Goal: Transaction & Acquisition: Purchase product/service

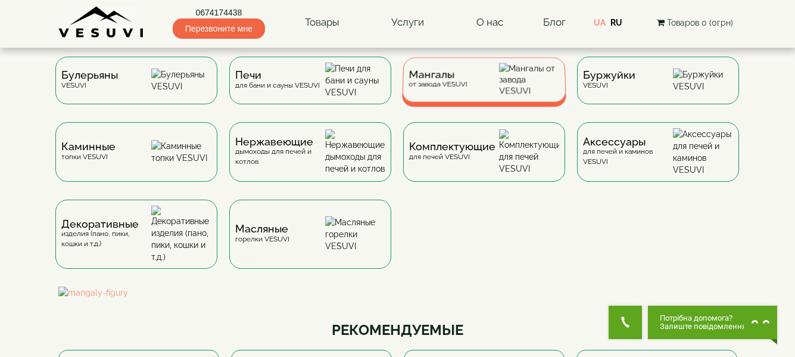
click at [432, 88] on div "Мангалы от завода VESUVI" at bounding box center [437, 79] width 59 height 18
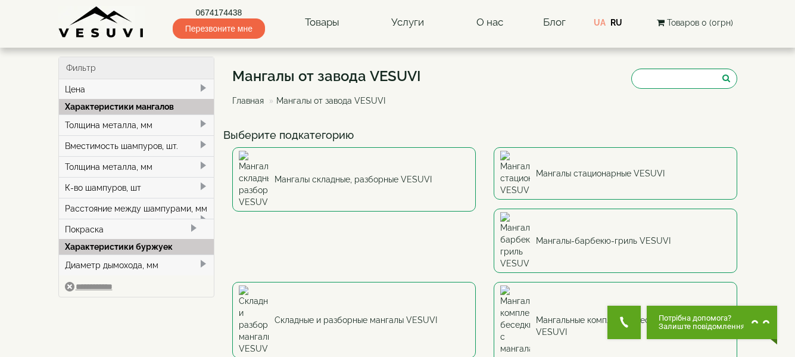
scroll to position [60, 0]
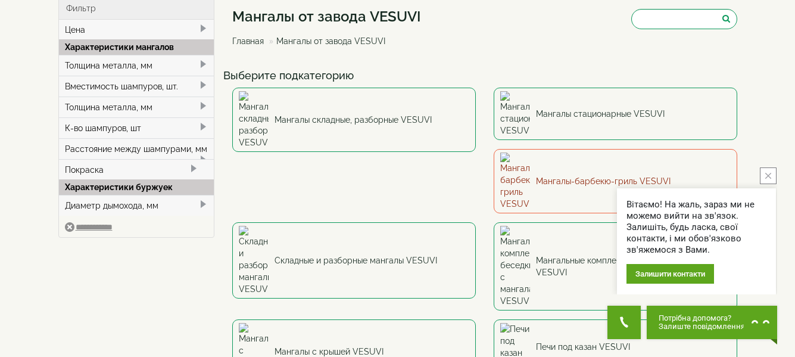
click at [494, 153] on link "Мангалы-барбекю-гриль VESUVI" at bounding box center [616, 181] width 244 height 64
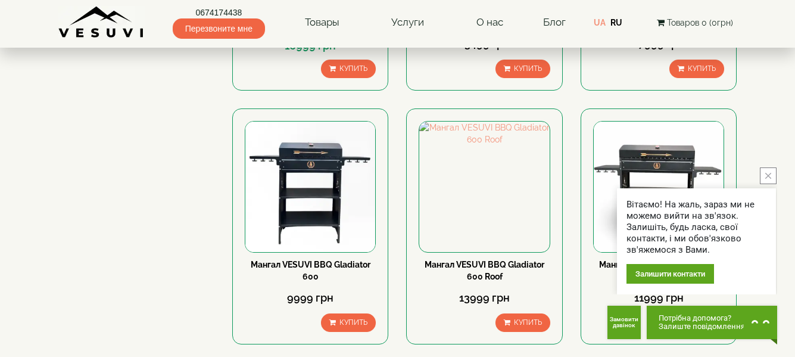
scroll to position [357, 0]
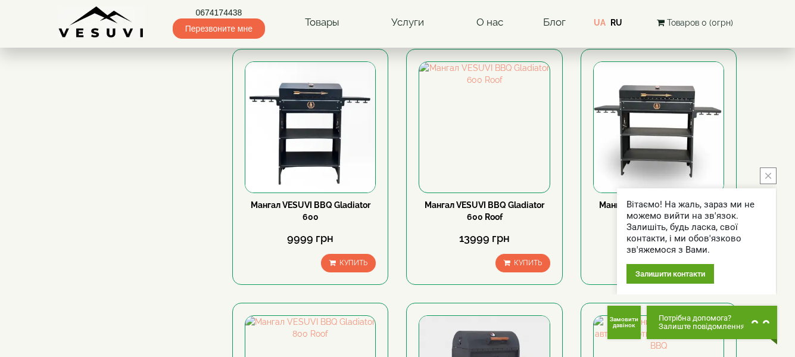
click at [769, 175] on icon "close button" at bounding box center [768, 176] width 6 height 6
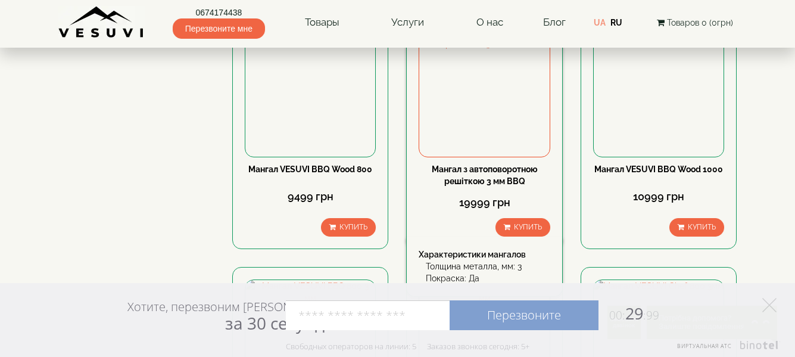
scroll to position [893, 0]
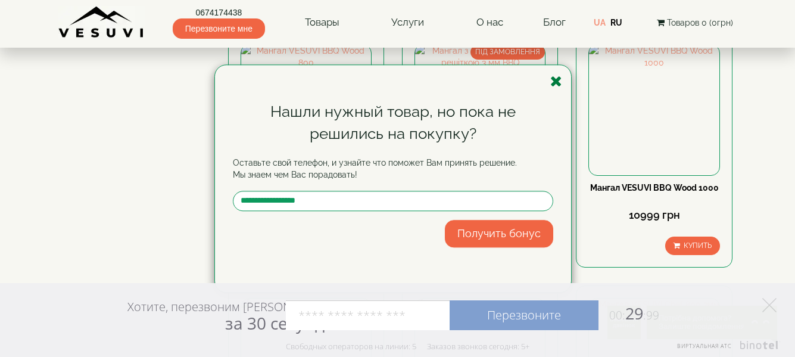
click at [555, 80] on icon "button" at bounding box center [556, 81] width 12 height 15
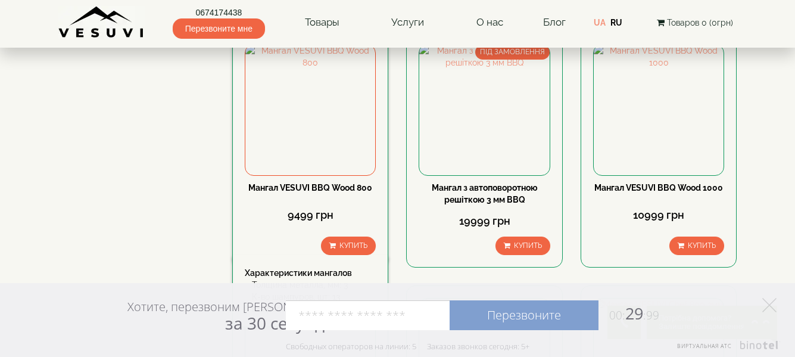
scroll to position [953, 0]
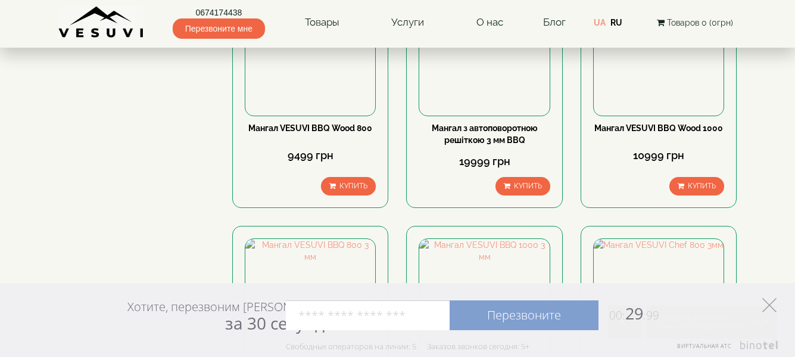
click at [767, 304] on icon "Элемент управления" at bounding box center [769, 305] width 14 height 14
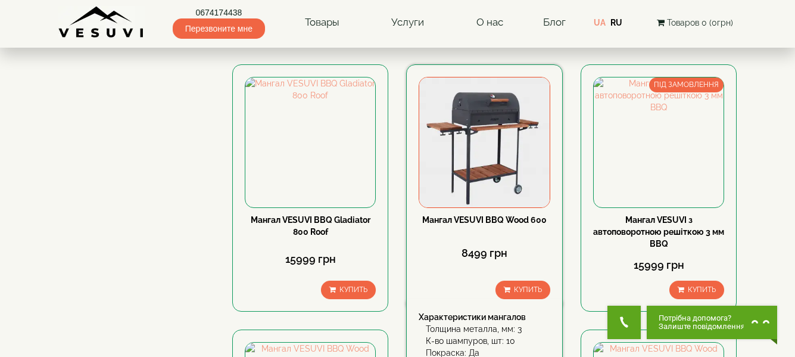
scroll to position [655, 0]
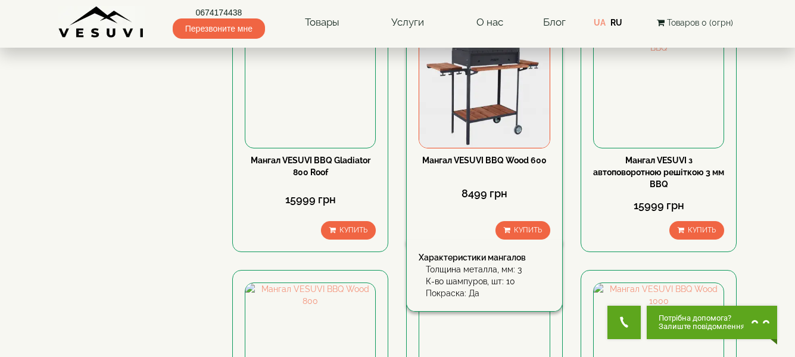
click at [503, 161] on link "Мангал VESUVI BBQ Wood 600" at bounding box center [484, 160] width 124 height 10
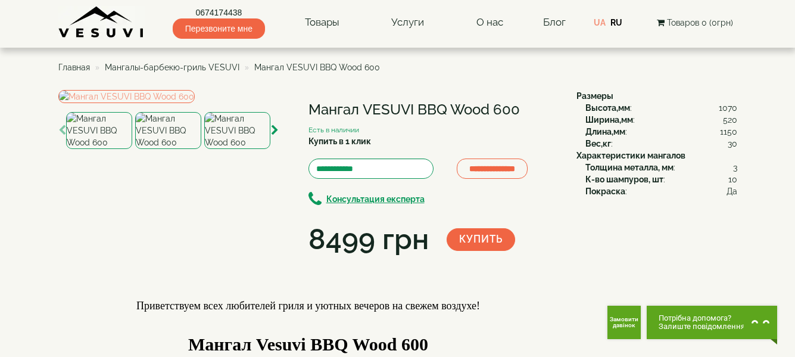
scroll to position [60, 0]
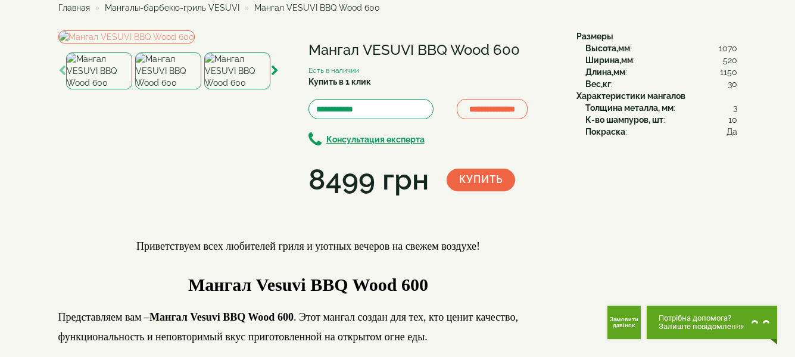
click at [228, 89] on img at bounding box center [237, 70] width 66 height 37
click at [271, 76] on icon "button" at bounding box center [275, 71] width 8 height 11
click at [276, 76] on icon "button" at bounding box center [275, 71] width 8 height 11
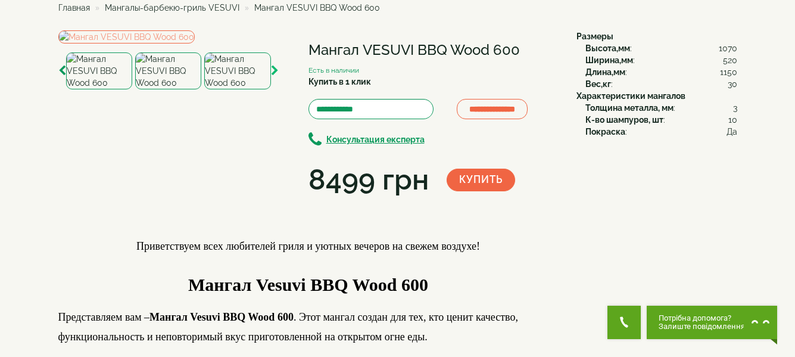
click at [276, 76] on icon "button" at bounding box center [275, 71] width 8 height 11
click at [180, 89] on img at bounding box center [169, 70] width 66 height 37
click at [238, 89] on img at bounding box center [238, 70] width 66 height 37
click at [276, 76] on icon "button" at bounding box center [275, 71] width 8 height 11
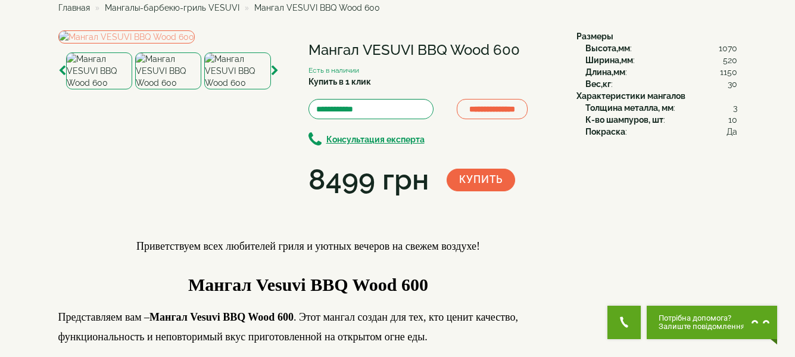
click at [182, 89] on img at bounding box center [168, 70] width 66 height 37
click at [222, 89] on img at bounding box center [237, 70] width 66 height 37
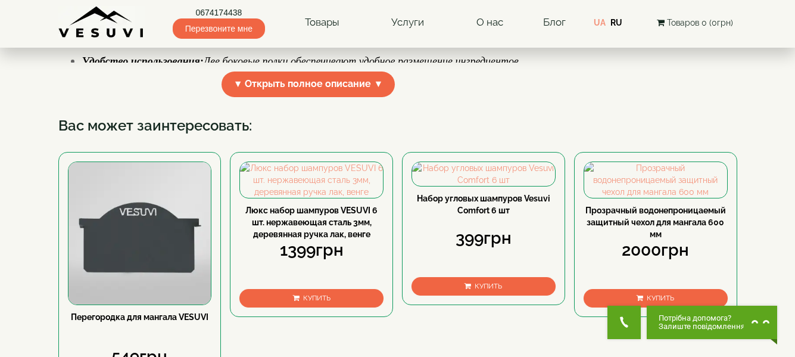
scroll to position [536, 0]
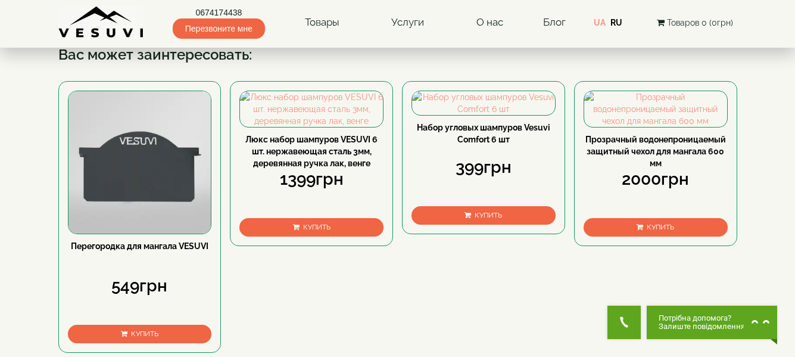
click at [287, 26] on span "▼ Открыть полное описание ▼" at bounding box center [309, 14] width 174 height 26
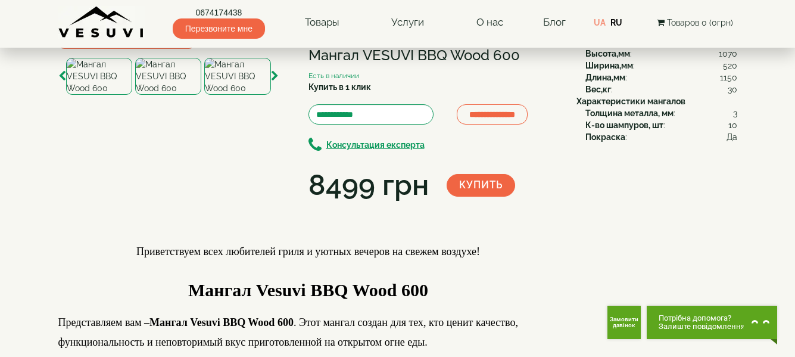
scroll to position [0, 0]
